Goal: Task Accomplishment & Management: Manage account settings

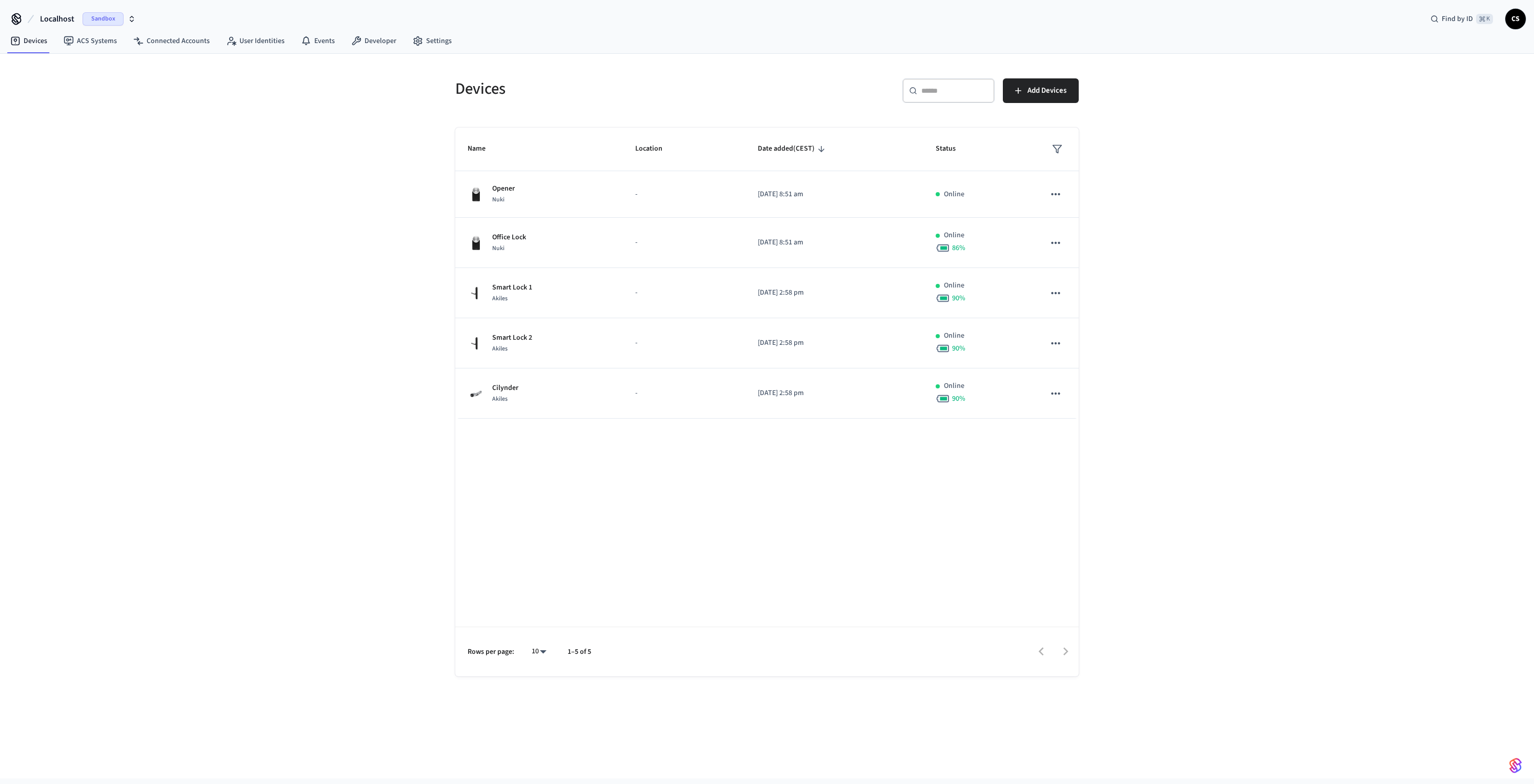
click at [41, 13] on span "Localhost" at bounding box center [58, 19] width 35 height 12
click at [46, 125] on span "Production" at bounding box center [30, 125] width 35 height 10
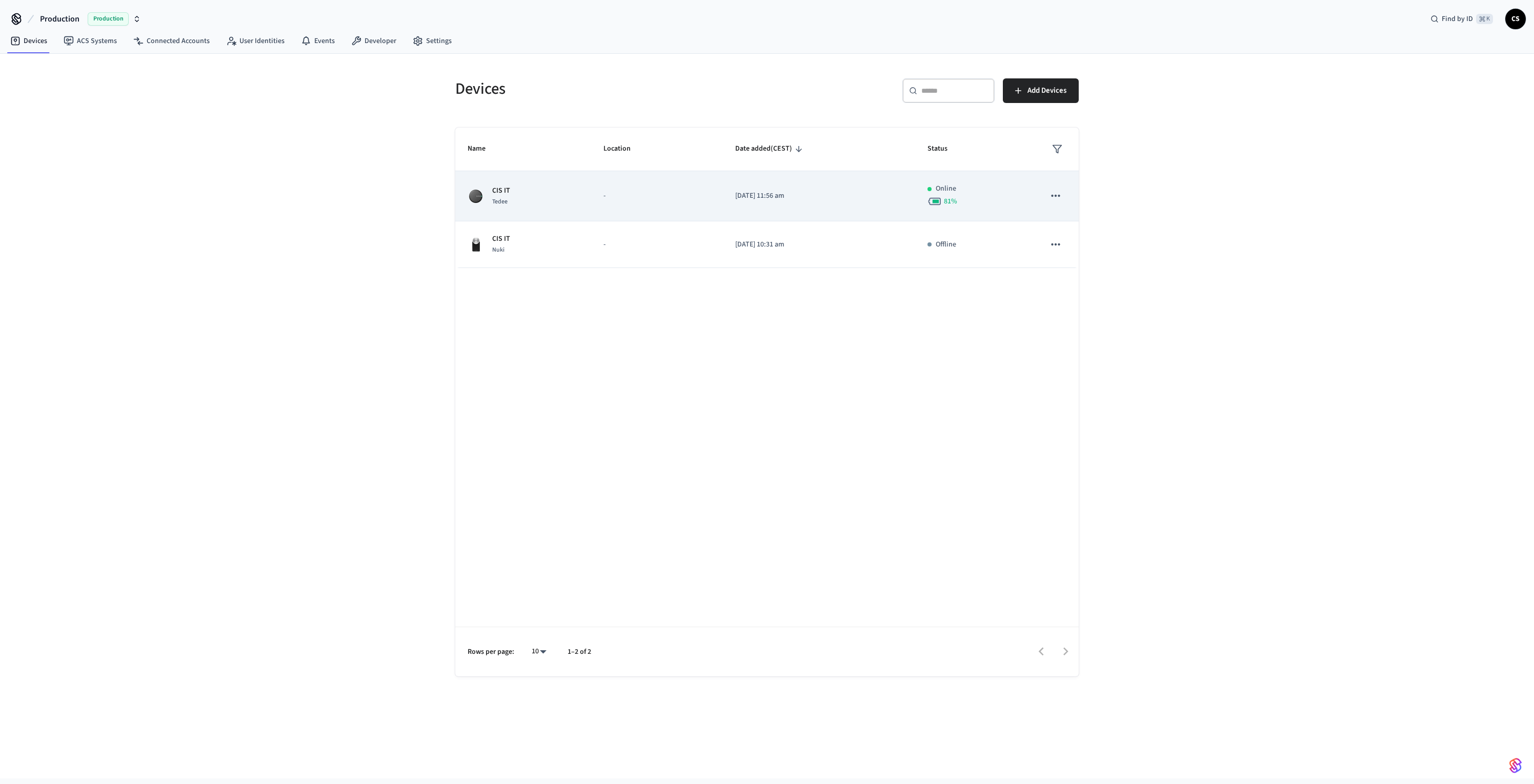
click at [634, 210] on td "-" at bounding box center [657, 197] width 132 height 50
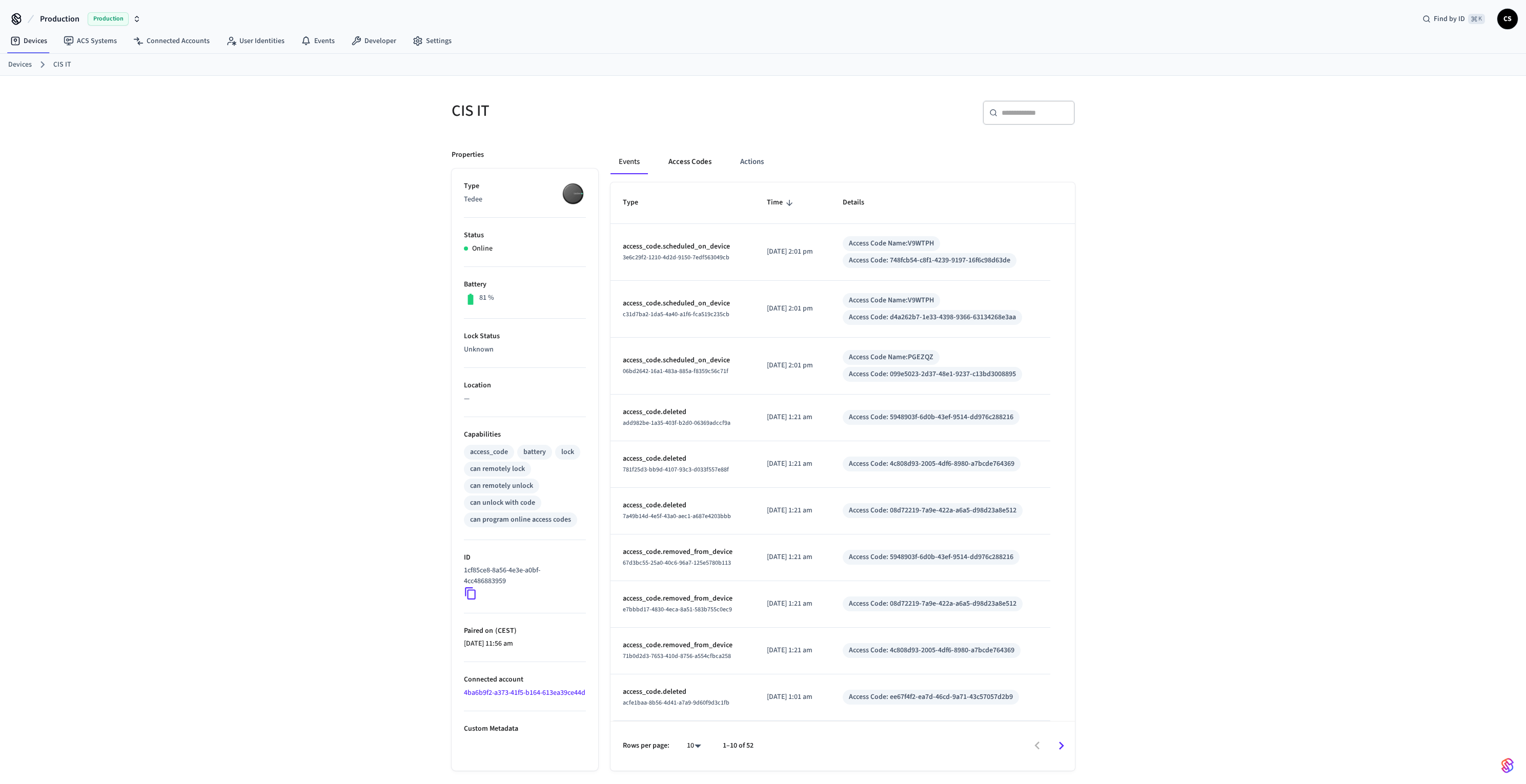
click at [699, 163] on button "Access Codes" at bounding box center [690, 162] width 60 height 24
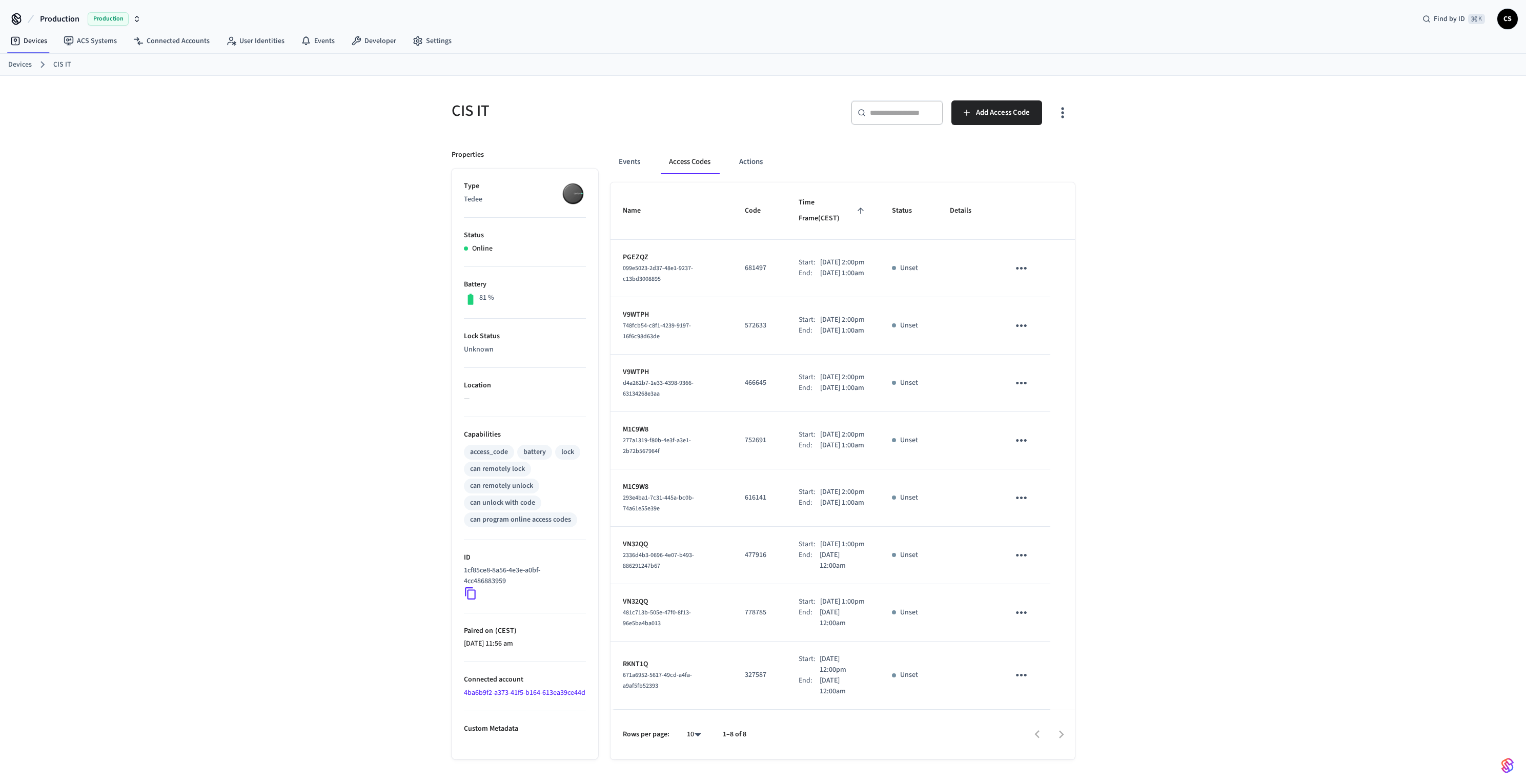
scroll to position [35, 0]
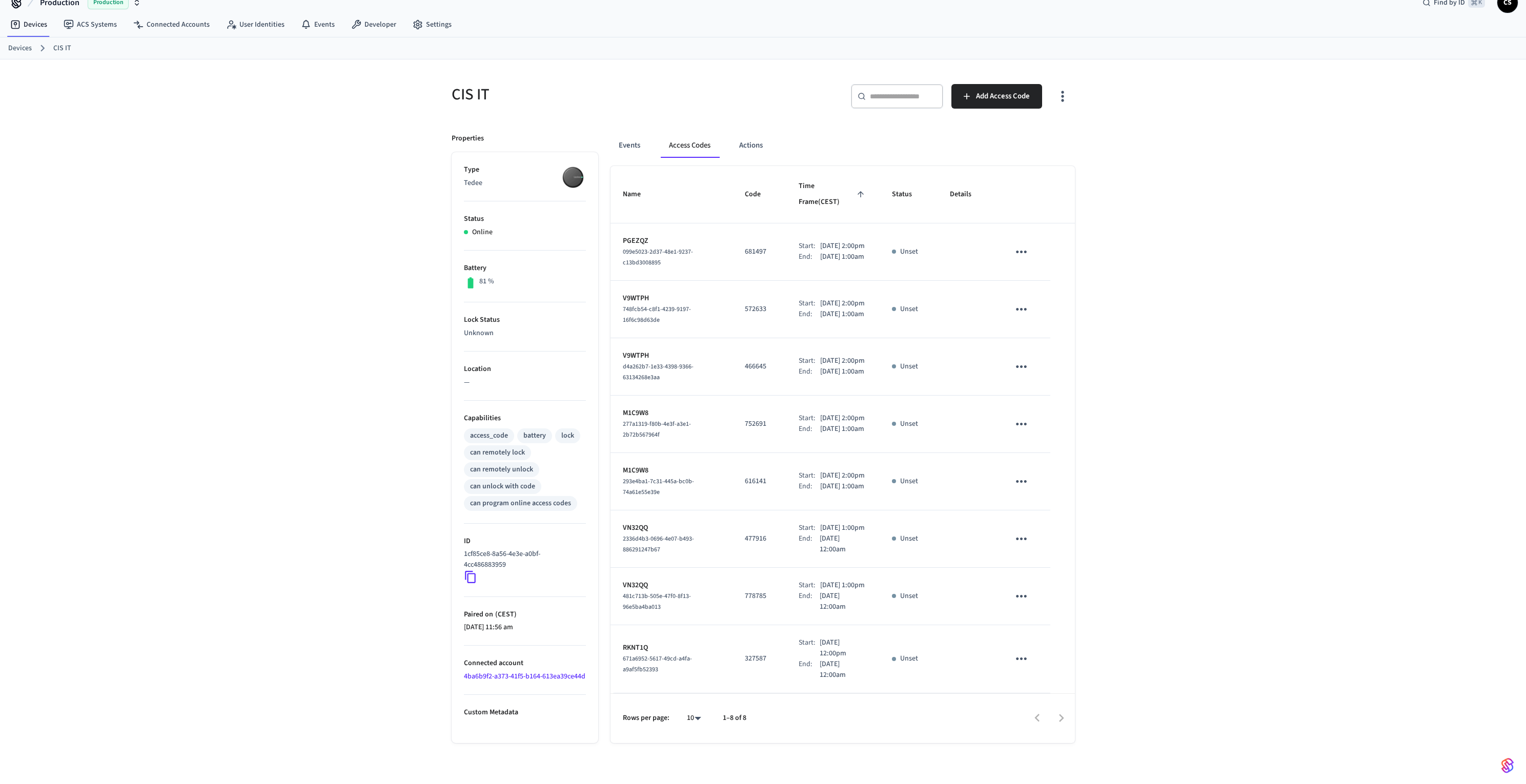
click at [280, 281] on div "CIS IT ​ ​ Add Access Code Properties Type Tedee Status Online Battery 81 % Loc…" at bounding box center [763, 422] width 1526 height 725
click at [250, 272] on div "CIS IT ​ ​ Add Access Code Properties Type Tedee Status Online Battery 81 % Loc…" at bounding box center [763, 422] width 1526 height 725
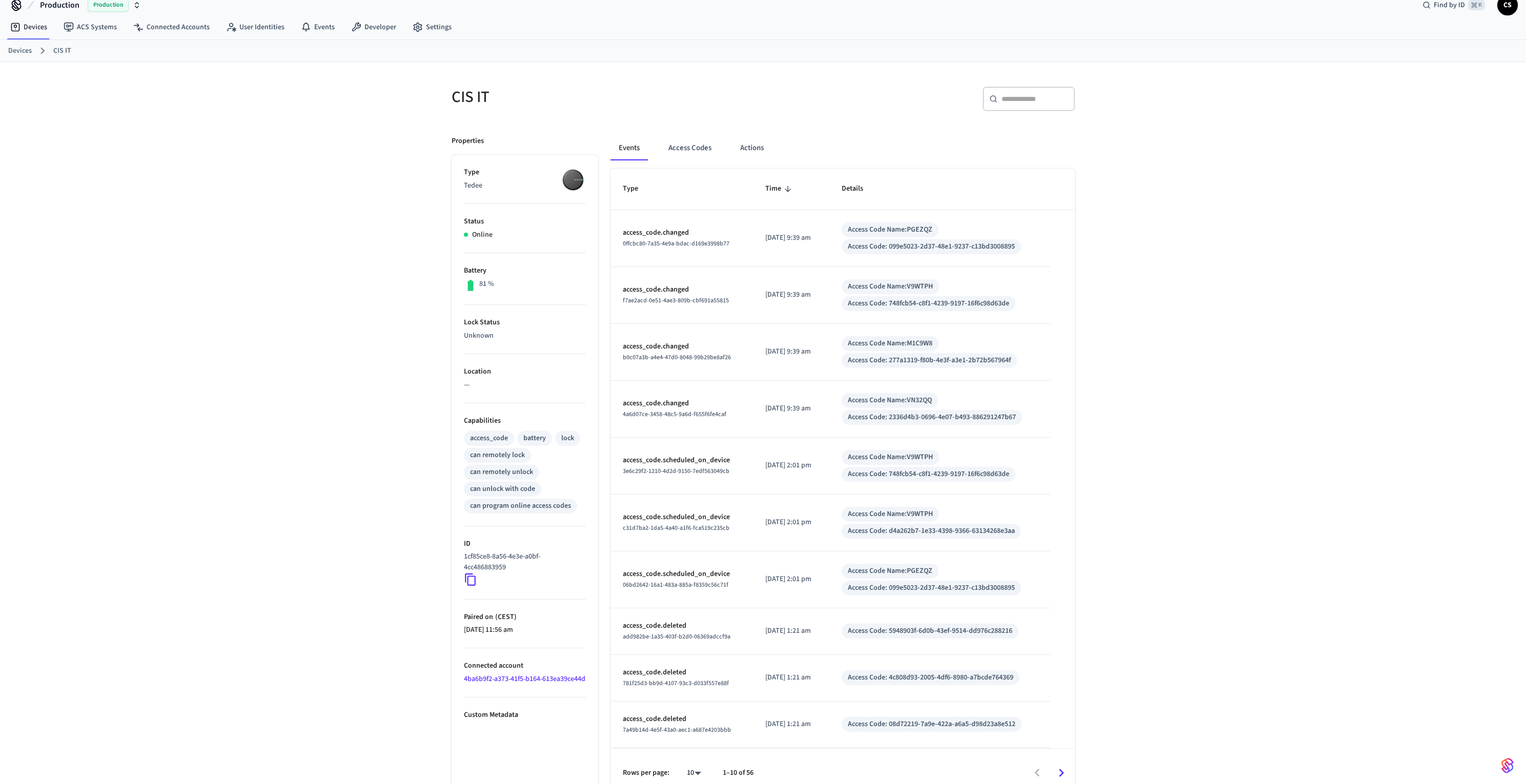
scroll to position [27, 0]
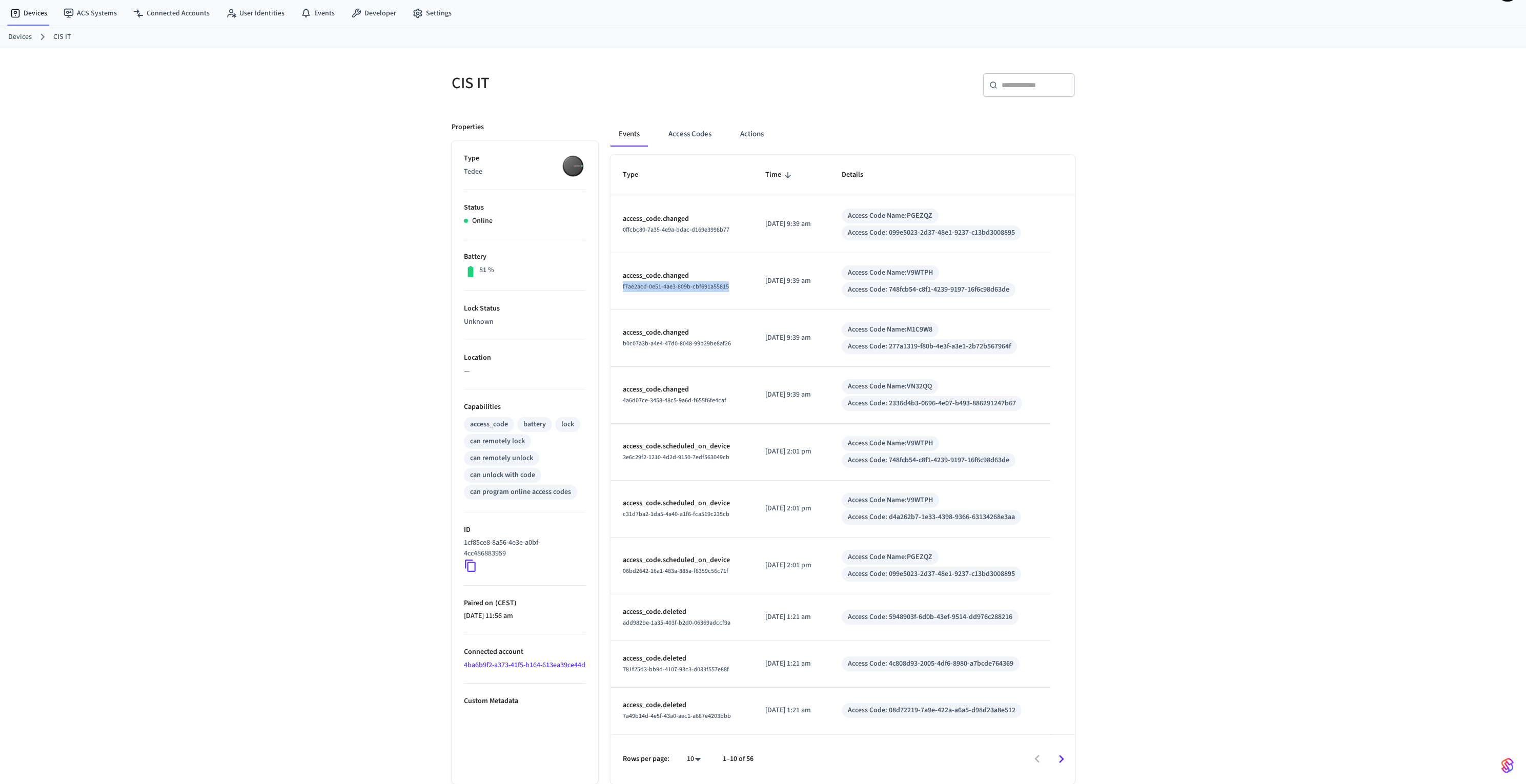
drag, startPoint x: 732, startPoint y: 286, endPoint x: 622, endPoint y: 289, distance: 110.0
click at [622, 289] on td "access_code.changed f7ae2acd-0e51-4ae3-809b-cbf691a55815" at bounding box center [682, 281] width 143 height 57
copy span "f7ae2acd-0e51-4ae3-809b-cbf691a55815"
click at [1136, 269] on div "CIS IT ​ ​ Properties Type Tedee Status Online Battery 81 % Lock Status Unknown…" at bounding box center [763, 416] width 1526 height 736
click at [697, 134] on button "Access Codes" at bounding box center [690, 134] width 60 height 24
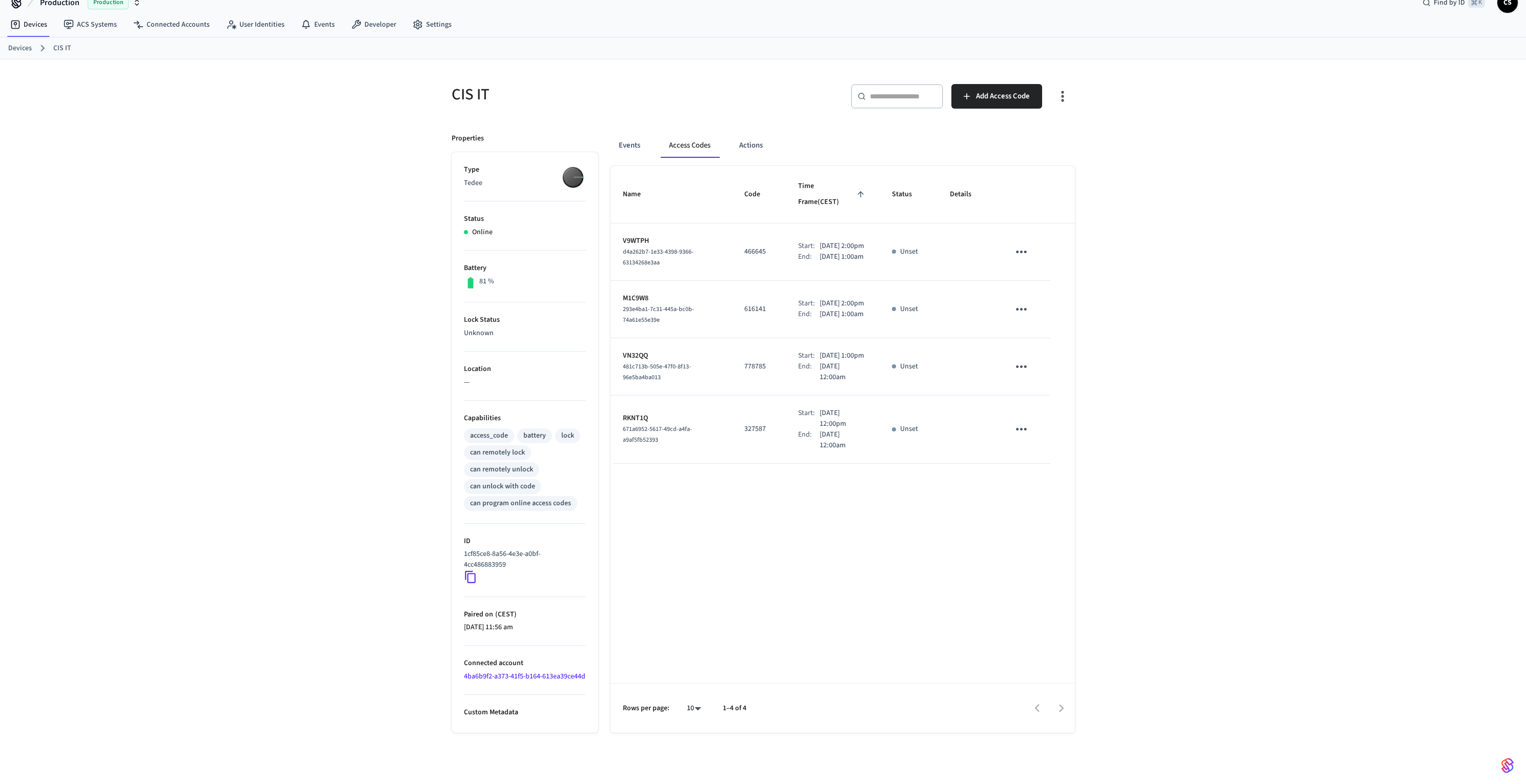
scroll to position [17, 0]
drag, startPoint x: 665, startPoint y: 252, endPoint x: 621, endPoint y: 245, distance: 44.6
click at [621, 245] on td "V9WTPH d4a262b7-1e33-4398-9366-63134268e3aa" at bounding box center [671, 252] width 122 height 58
copy span "d4a262b7-1e33-4398-9366-63134268e3aa"
